Goal: Communication & Community: Connect with others

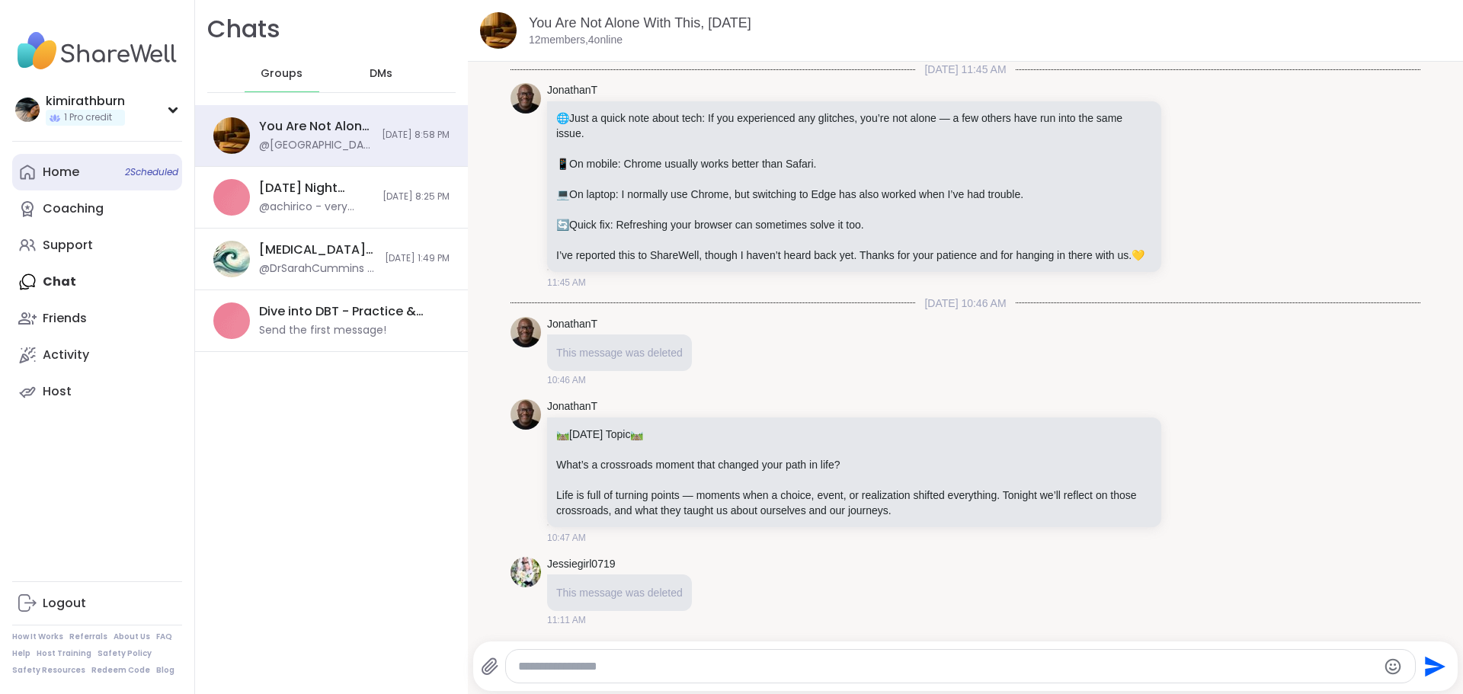
click at [53, 166] on div "Home 2 Scheduled" at bounding box center [61, 172] width 37 height 17
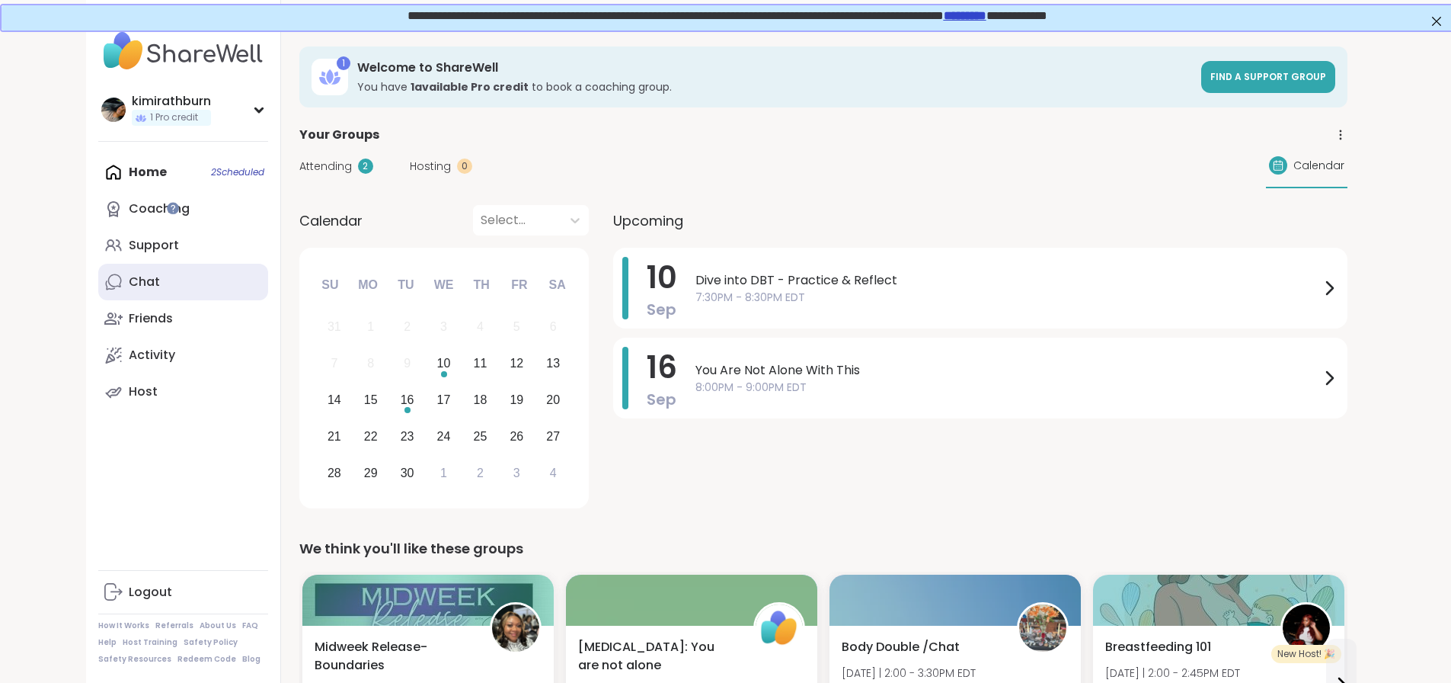
click at [98, 274] on link "Chat" at bounding box center [183, 282] width 170 height 37
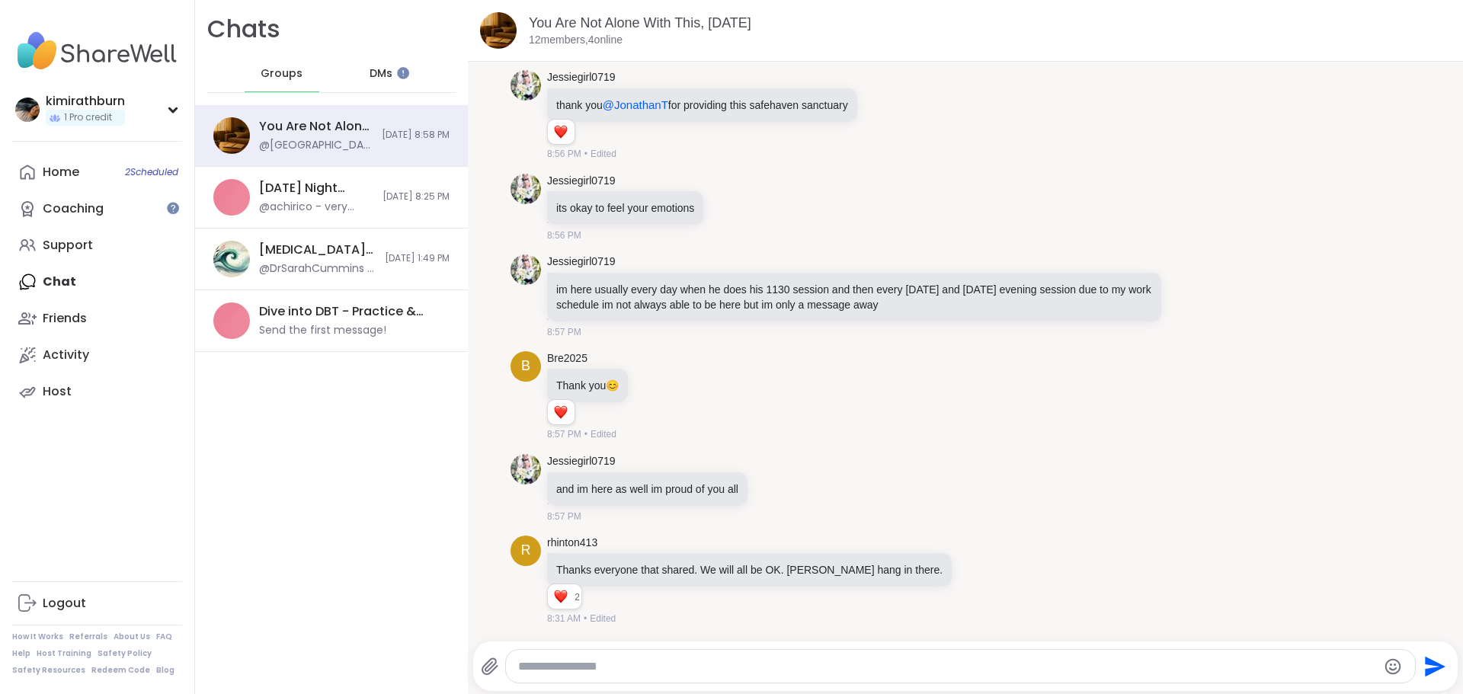
click at [380, 71] on span "DMs" at bounding box center [381, 73] width 23 height 15
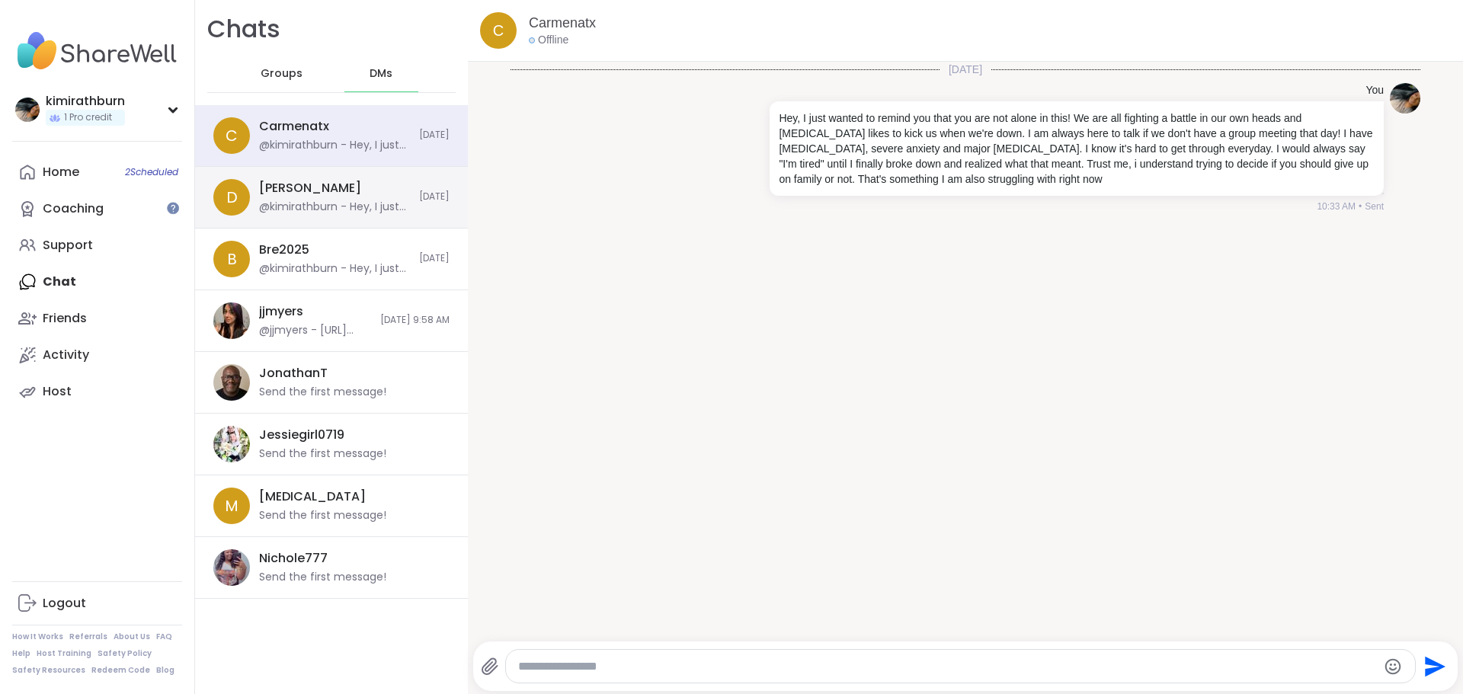
click at [345, 184] on div "[PERSON_NAME] @kimirathburn - Hey, I just wanted to remind you that you are not…" at bounding box center [334, 197] width 151 height 35
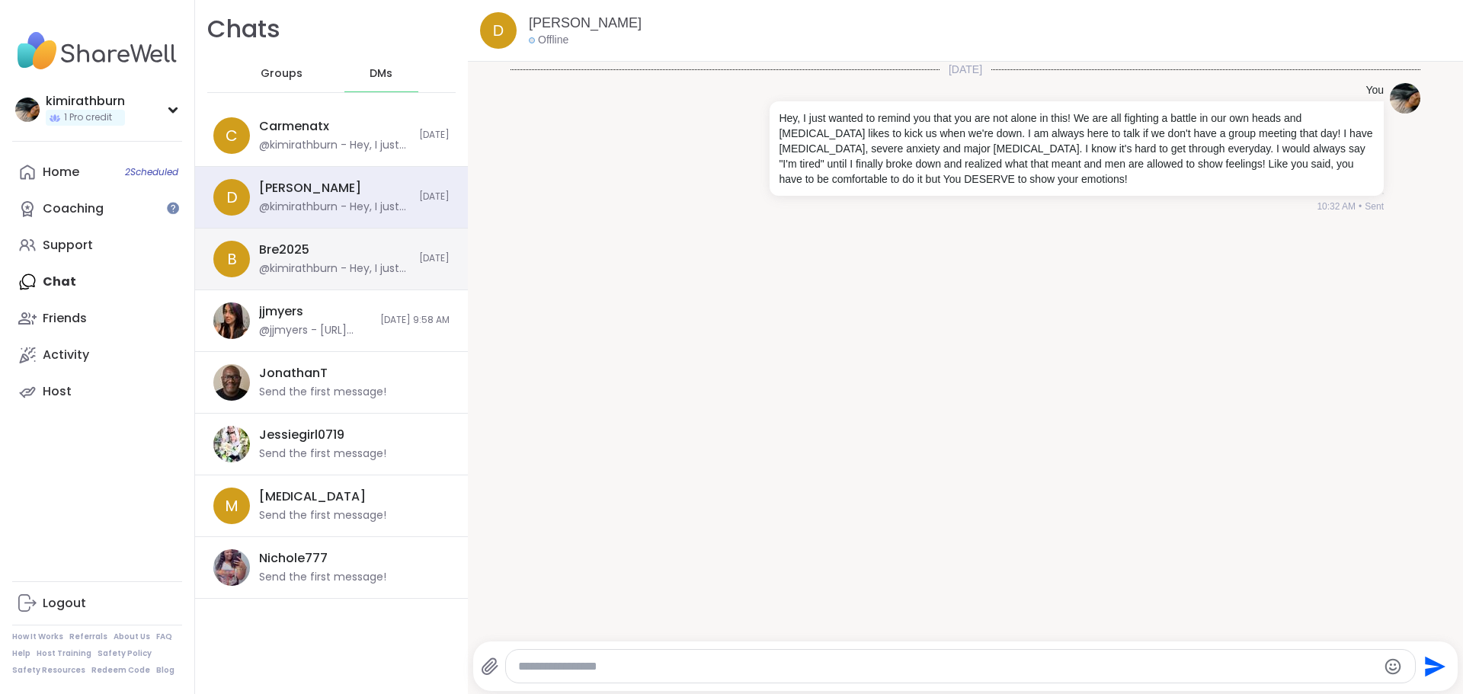
click at [330, 268] on div "@kimirathburn - Hey, I just wanted to remind you that you are not alone in this…" at bounding box center [334, 268] width 151 height 15
